Goal: Information Seeking & Learning: Learn about a topic

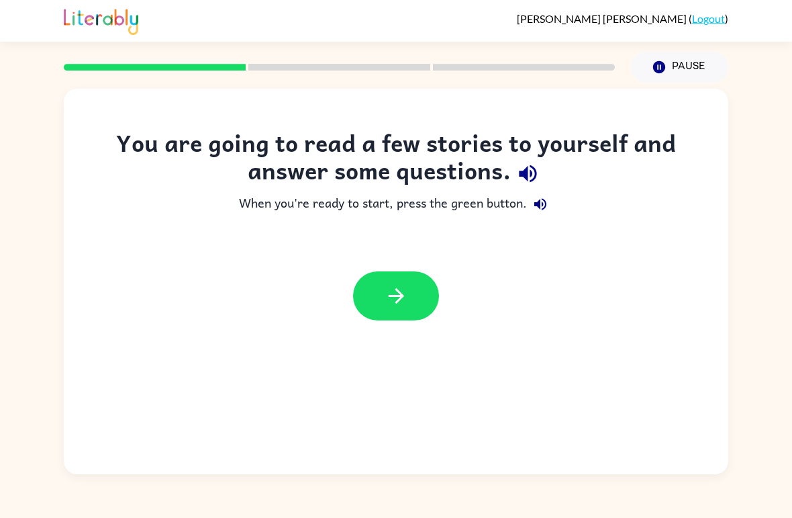
click at [392, 298] on icon "button" at bounding box center [397, 296] width 24 height 24
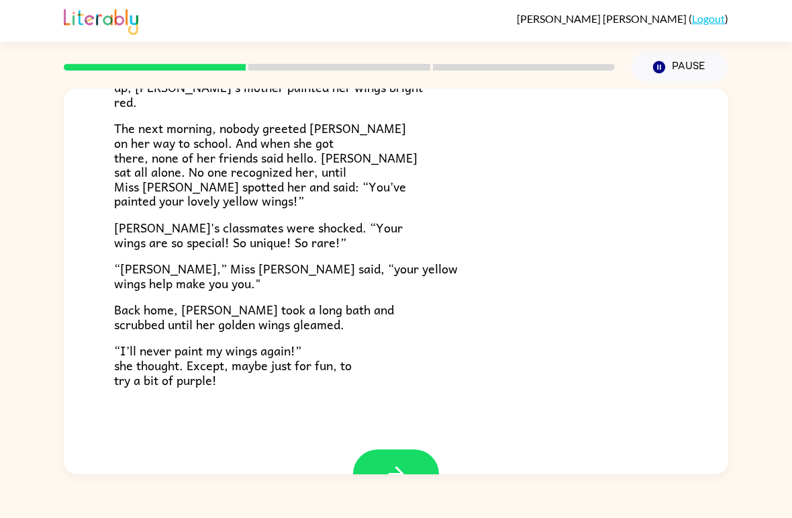
scroll to position [338, 0]
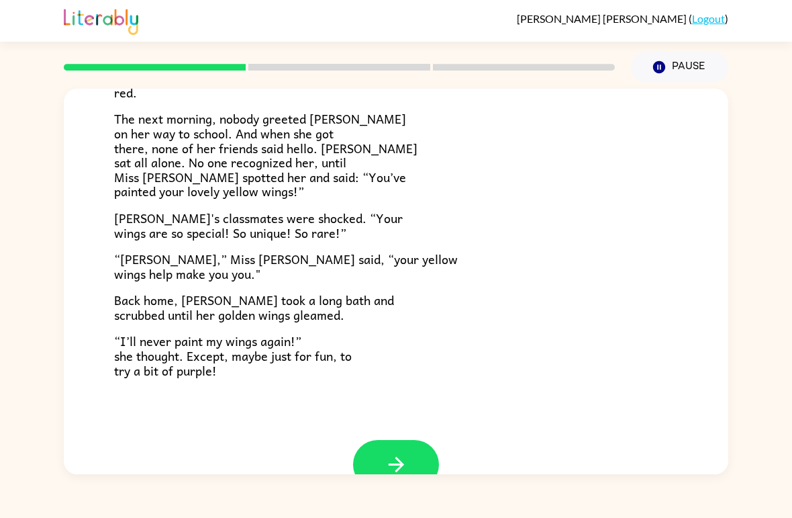
click at [387, 458] on icon "button" at bounding box center [397, 465] width 24 height 24
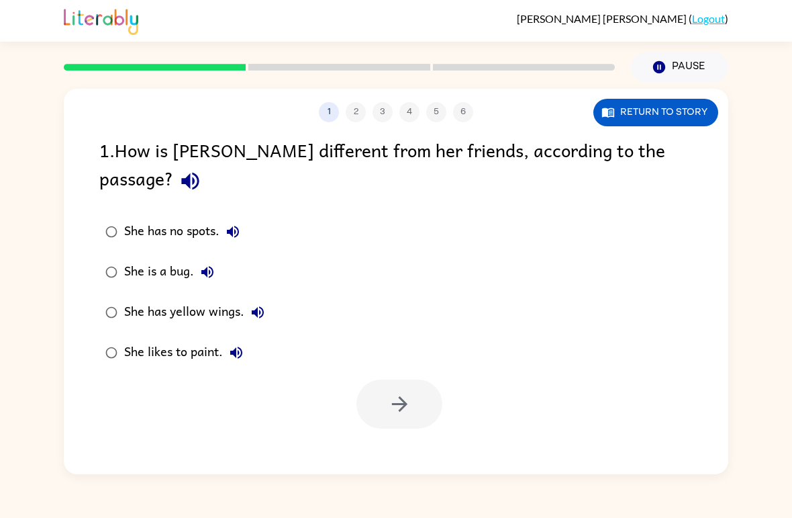
scroll to position [0, 0]
click at [406, 396] on icon "button" at bounding box center [398, 403] width 15 height 15
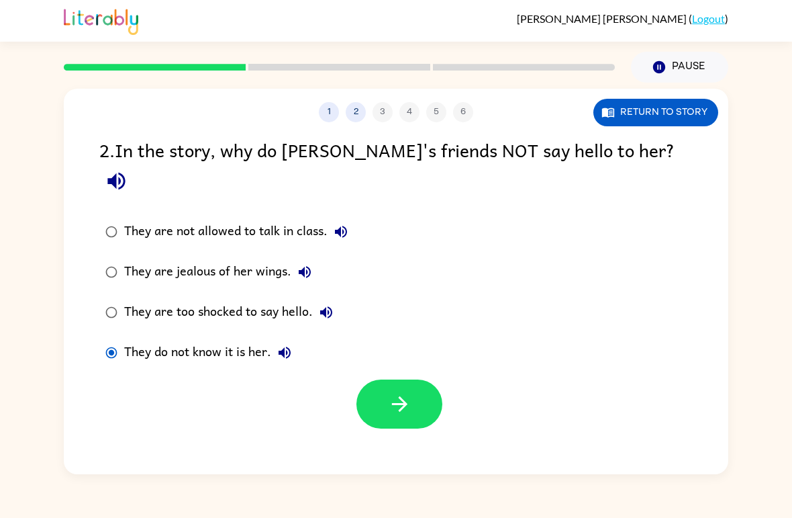
click at [387, 383] on button "button" at bounding box center [400, 403] width 86 height 49
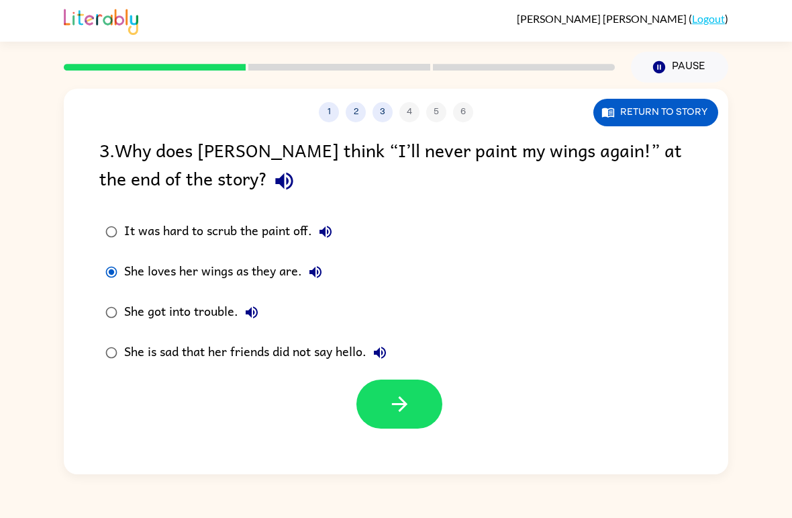
click at [379, 414] on button "button" at bounding box center [400, 403] width 86 height 49
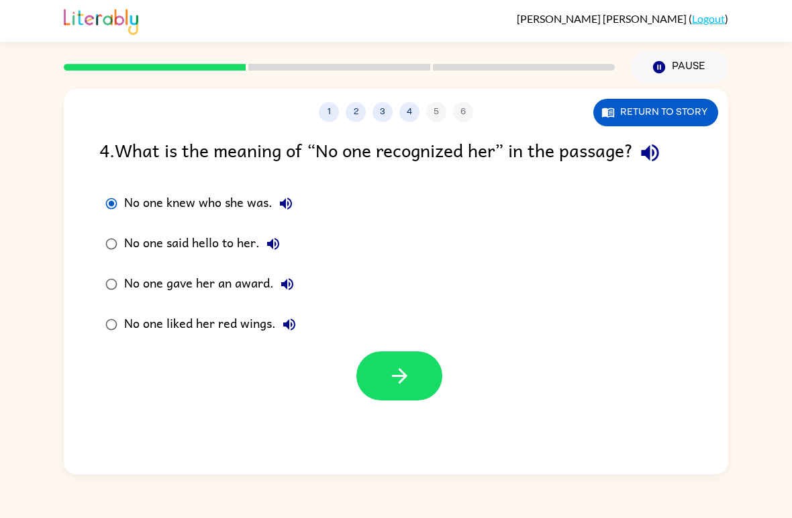
click at [389, 385] on icon "button" at bounding box center [400, 376] width 24 height 24
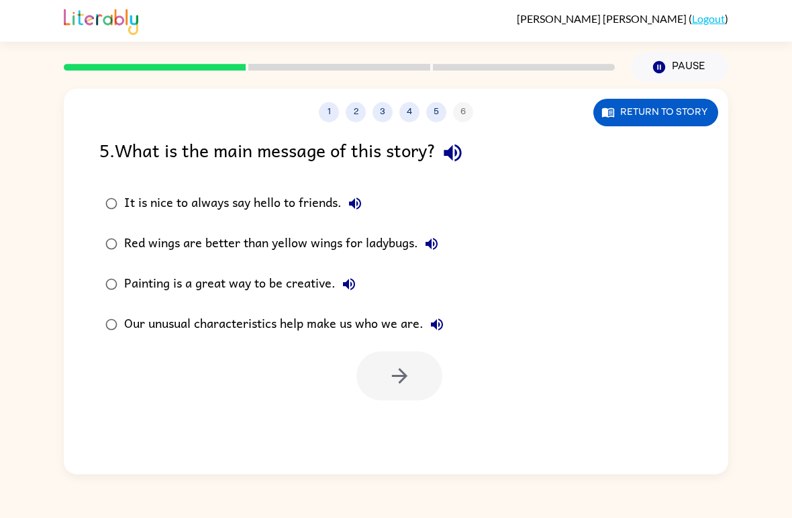
click at [400, 391] on div at bounding box center [400, 375] width 86 height 49
click at [381, 395] on button "button" at bounding box center [400, 375] width 86 height 49
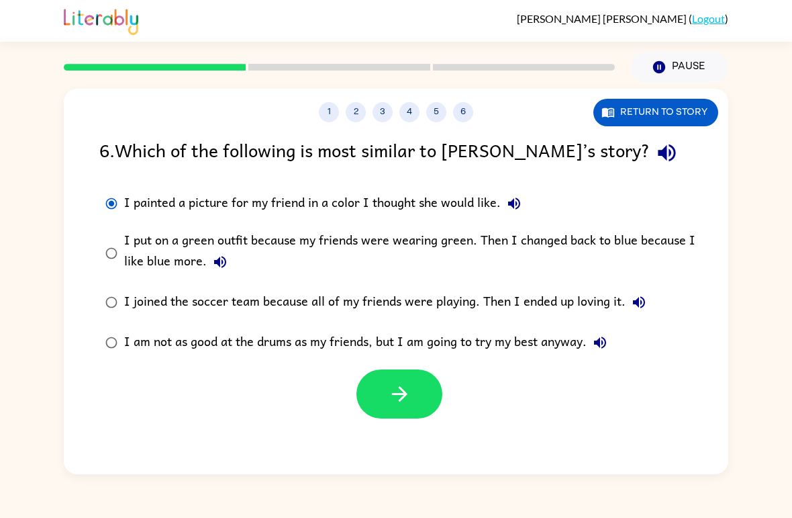
click at [411, 393] on icon "button" at bounding box center [400, 394] width 24 height 24
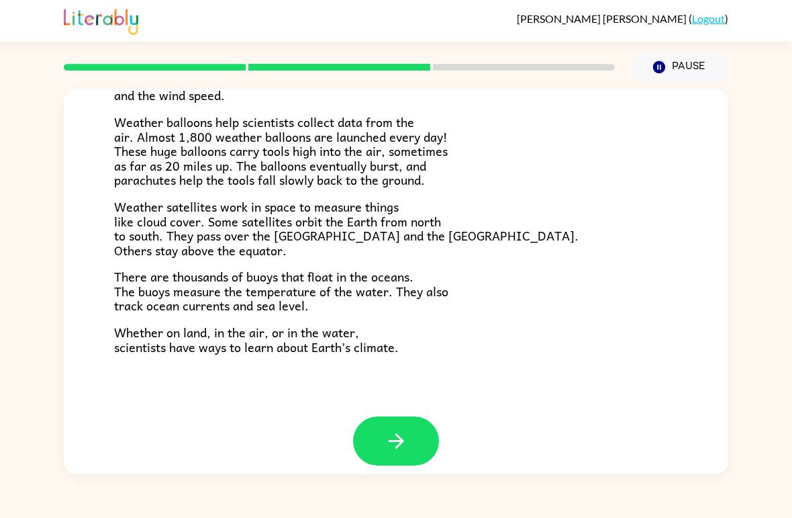
scroll to position [361, 0]
click at [393, 418] on button "button" at bounding box center [396, 441] width 86 height 49
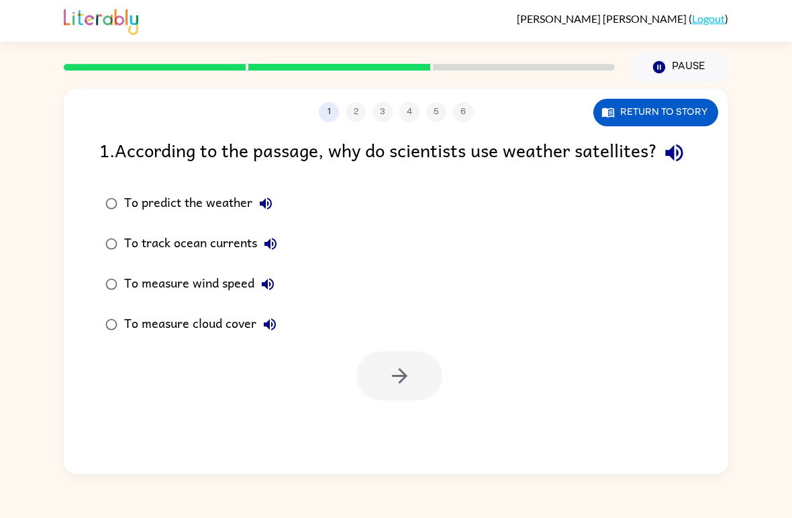
scroll to position [0, 0]
click at [391, 387] on icon "button" at bounding box center [400, 376] width 24 height 24
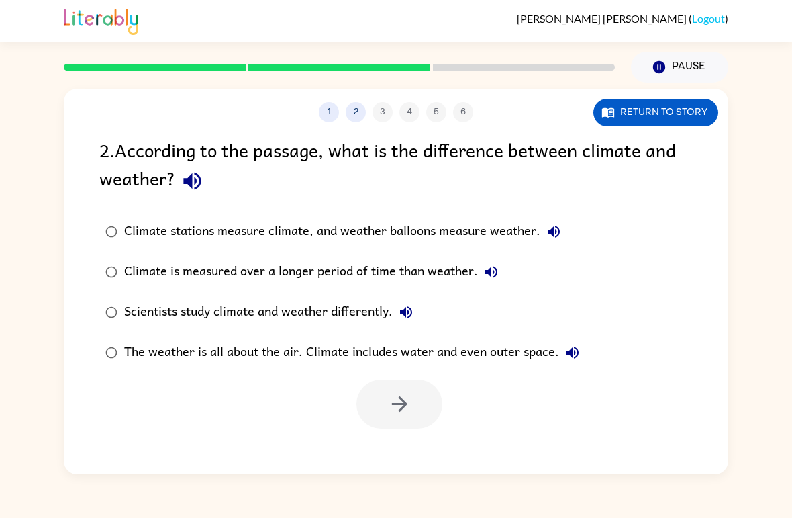
click at [230, 213] on label "Climate stations measure climate, and weather balloons measure weather." at bounding box center [342, 232] width 501 height 40
click at [399, 412] on icon "button" at bounding box center [400, 404] width 24 height 24
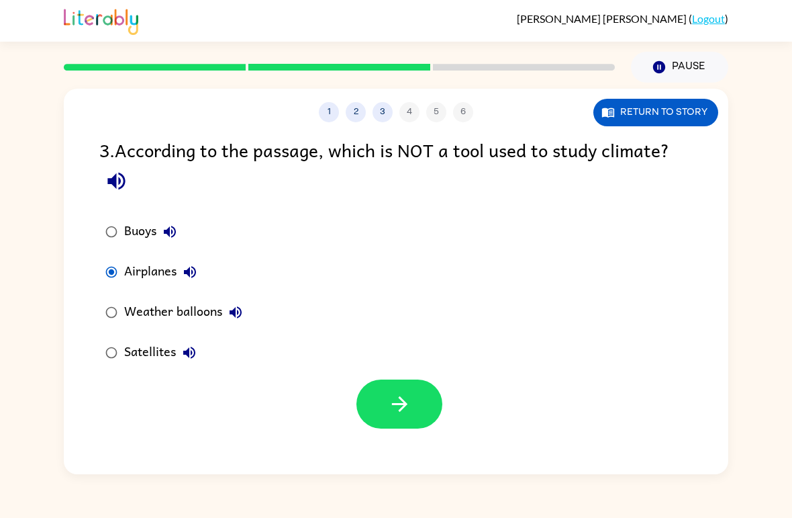
click at [386, 407] on button "button" at bounding box center [400, 403] width 86 height 49
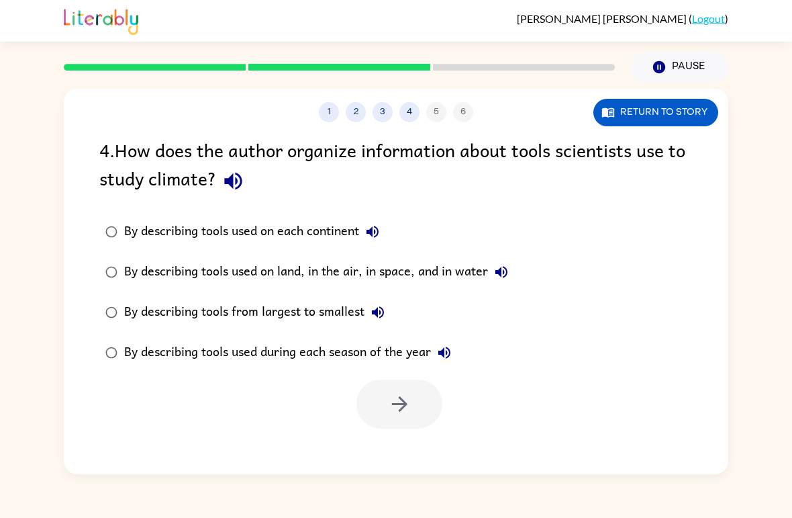
click at [276, 269] on div "By describing tools used on land, in the air, in space, and in water" at bounding box center [319, 272] width 391 height 27
click at [412, 412] on button "button" at bounding box center [400, 403] width 86 height 49
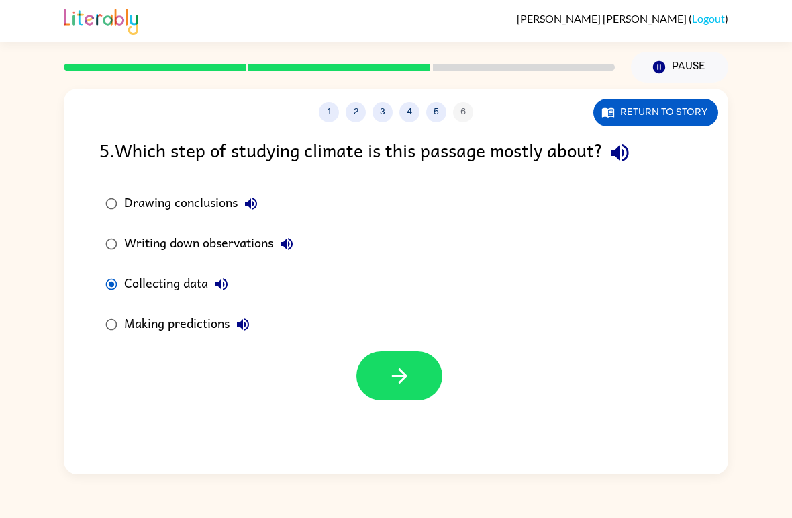
click at [379, 370] on button "button" at bounding box center [400, 375] width 86 height 49
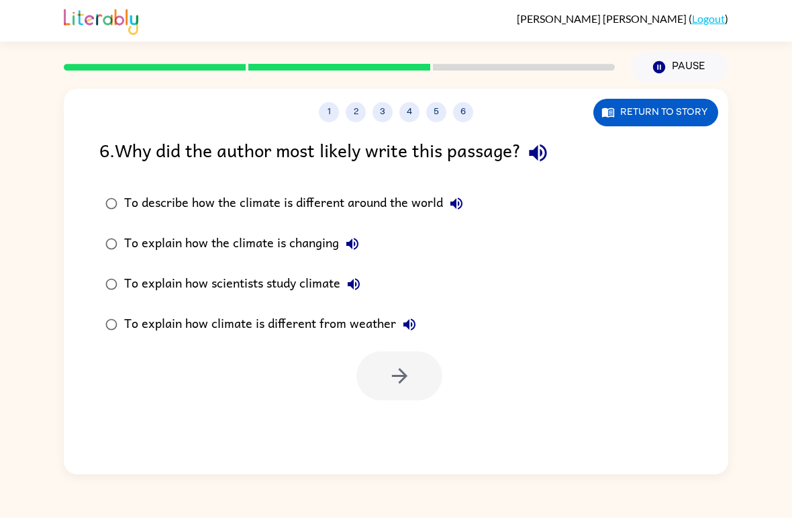
click at [144, 338] on div "To explain how climate is different from weather" at bounding box center [273, 324] width 299 height 27
click at [406, 387] on icon "button" at bounding box center [400, 376] width 24 height 24
